Goal: Task Accomplishment & Management: Manage account settings

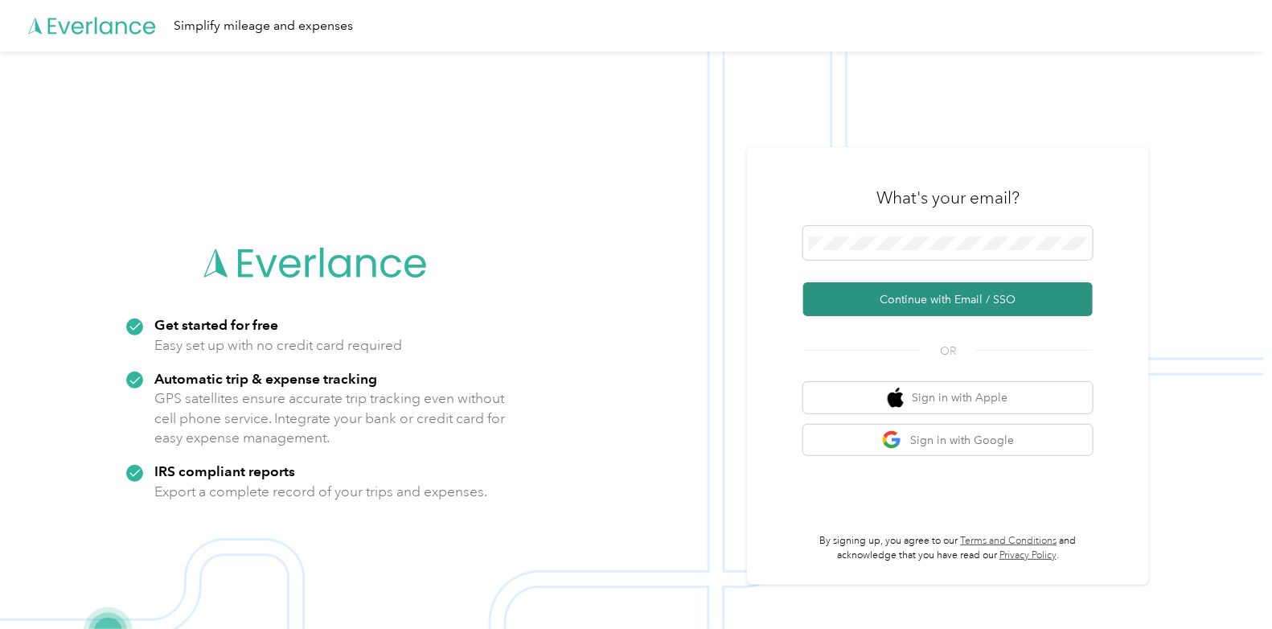
click at [893, 296] on button "Continue with Email / SSO" at bounding box center [947, 299] width 289 height 34
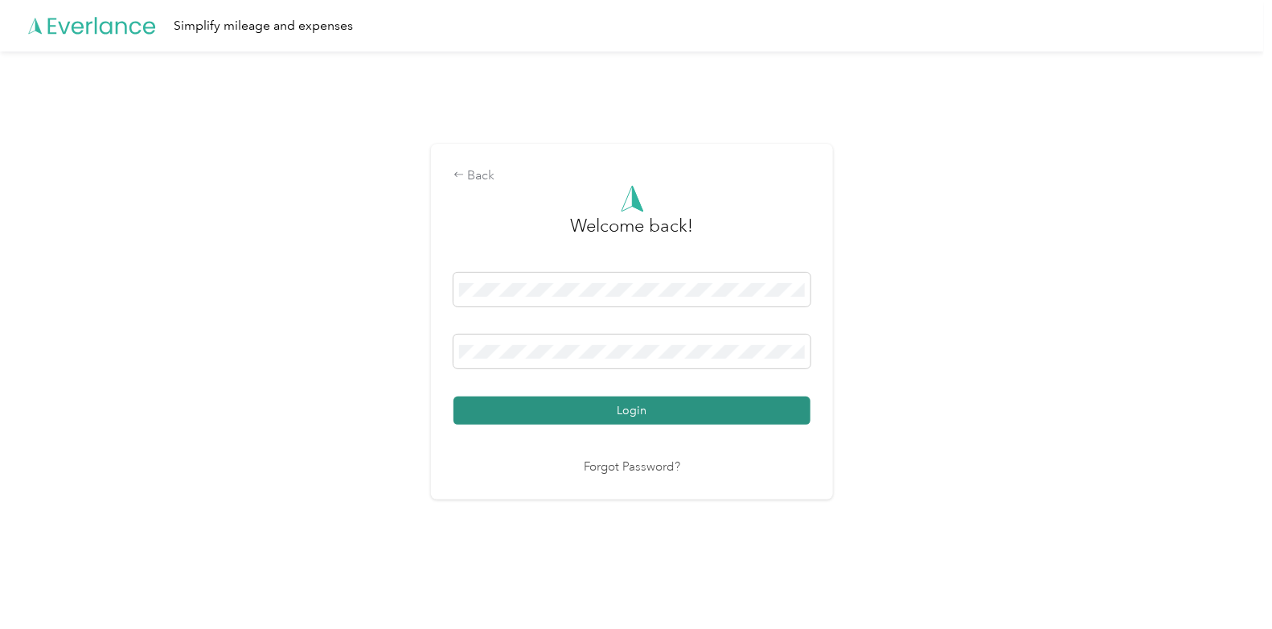
click at [644, 406] on button "Login" at bounding box center [631, 410] width 357 height 28
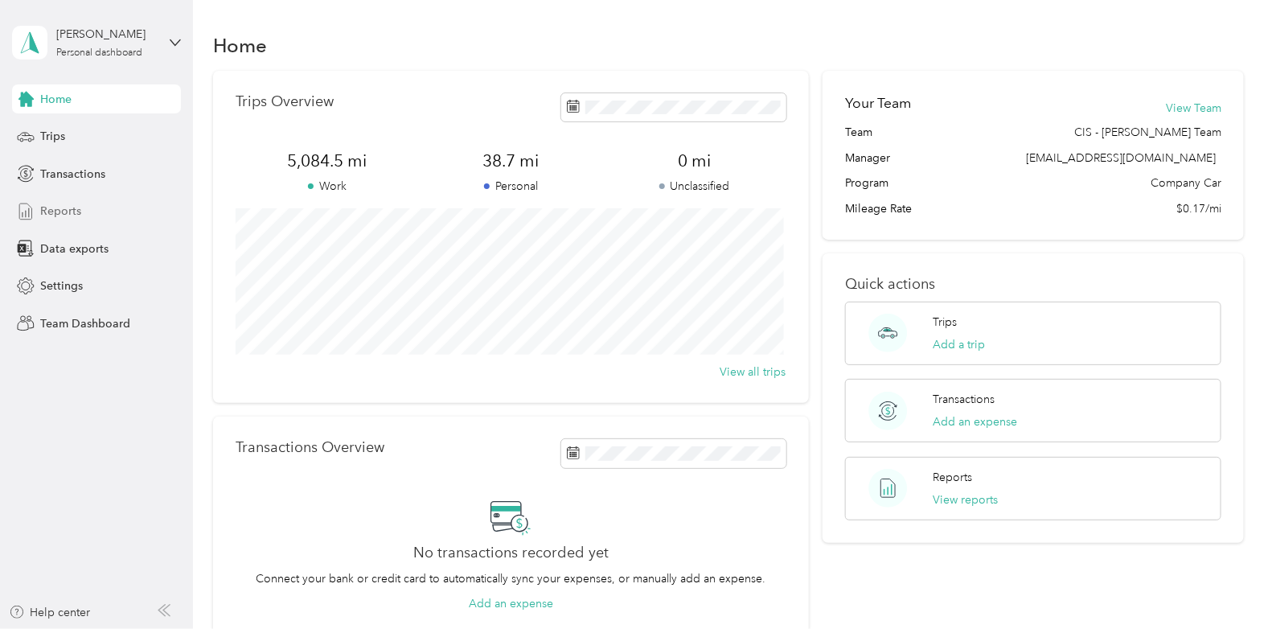
click at [56, 209] on span "Reports" at bounding box center [60, 211] width 41 height 17
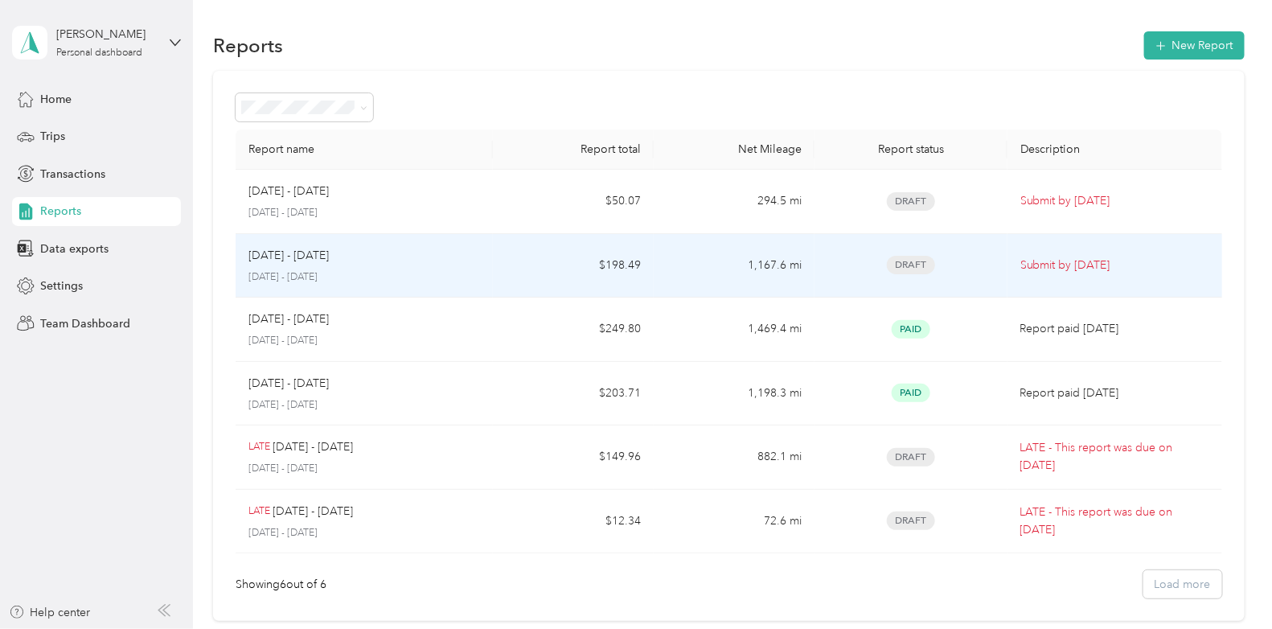
click at [1070, 265] on p "Submit by [DATE]" at bounding box center [1114, 265] width 189 height 18
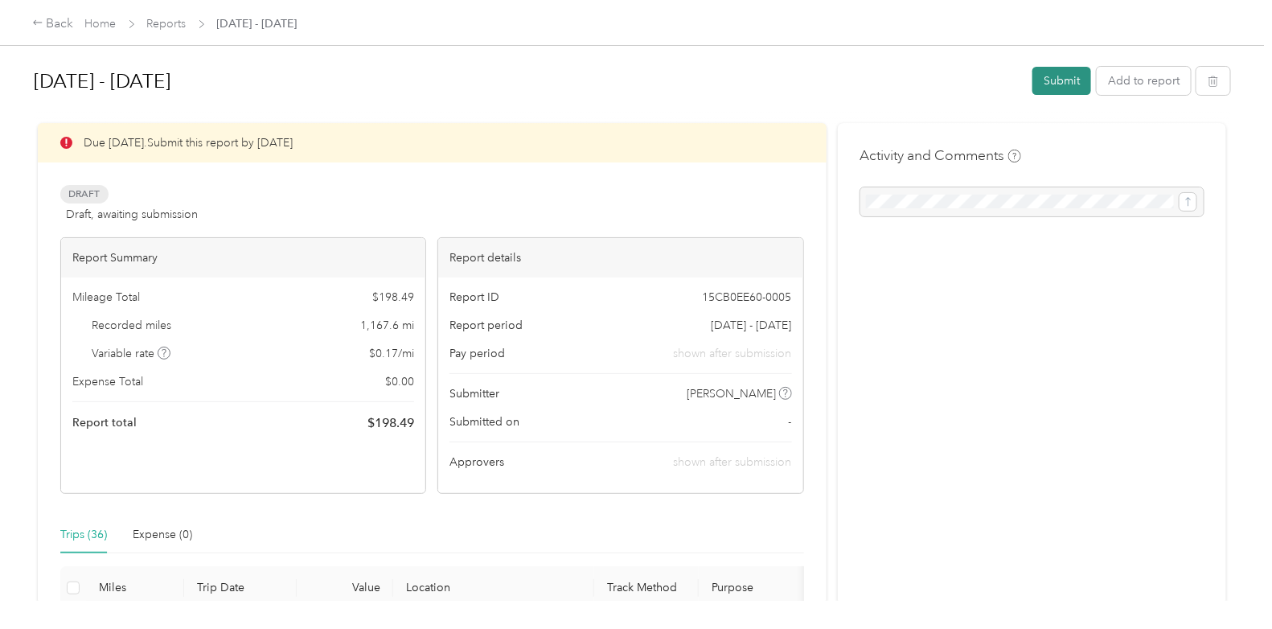
click at [1052, 77] on button "Submit" at bounding box center [1061, 81] width 59 height 28
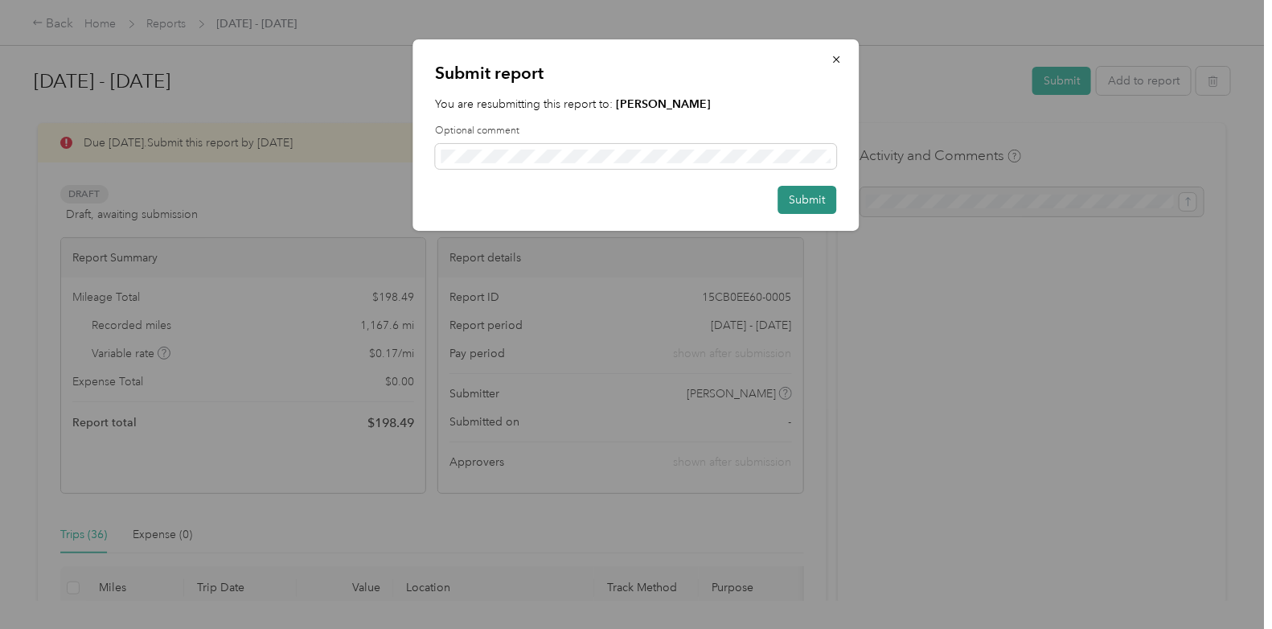
click at [807, 194] on button "Submit" at bounding box center [807, 200] width 59 height 28
